Goal: Information Seeking & Learning: Learn about a topic

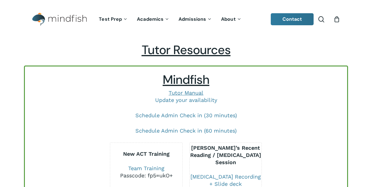
scroll to position [357, 0]
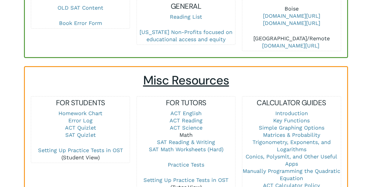
click at [187, 131] on link "Math" at bounding box center [186, 134] width 13 height 6
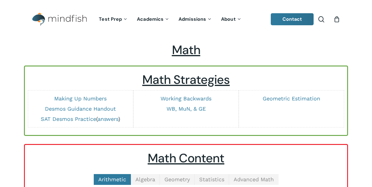
click at [260, 176] on span "Advanced Math" at bounding box center [254, 179] width 40 height 6
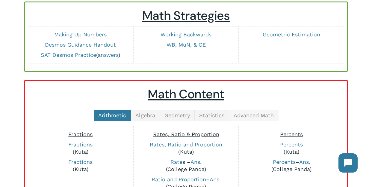
click at [257, 115] on span "Advanced Math" at bounding box center [254, 115] width 40 height 6
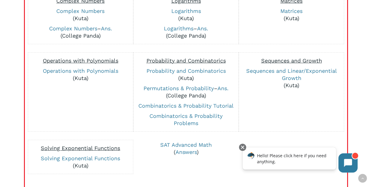
scroll to position [199, 0]
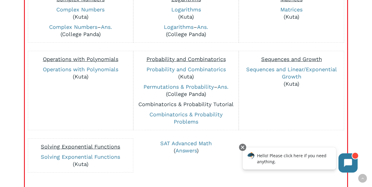
click at [160, 103] on link "Combinatorics & Probability Tutorial" at bounding box center [186, 104] width 95 height 6
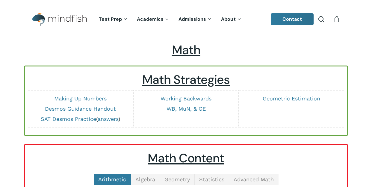
click at [250, 176] on span "Advanced Math" at bounding box center [254, 179] width 40 height 6
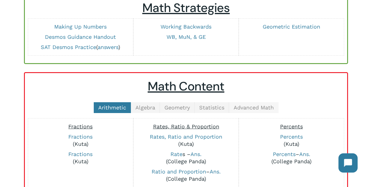
click at [258, 107] on span "Advanced Math" at bounding box center [254, 107] width 40 height 6
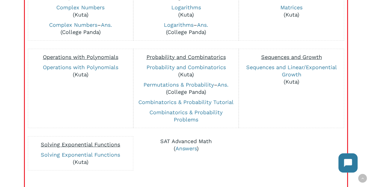
scroll to position [255, 0]
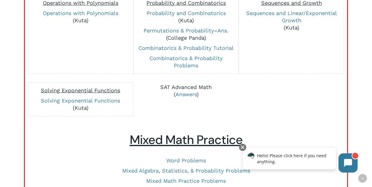
click at [191, 88] on link "SAT Advanced Math" at bounding box center [186, 87] width 52 height 6
